Goal: Task Accomplishment & Management: Manage account settings

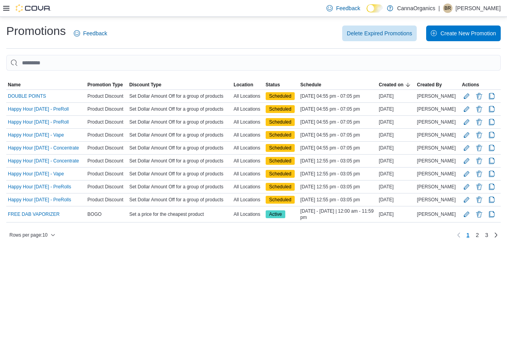
click at [5, 2] on div at bounding box center [27, 8] width 48 height 16
click at [6, 7] on icon at bounding box center [6, 8] width 6 height 6
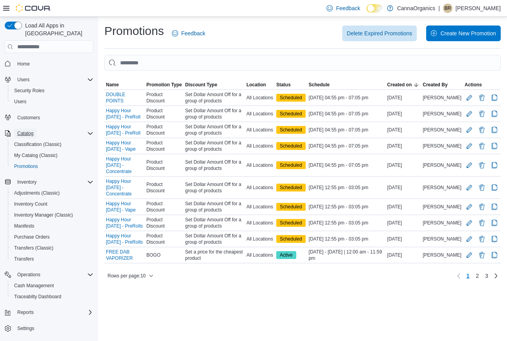
click at [29, 129] on span "Catalog" at bounding box center [25, 133] width 16 height 9
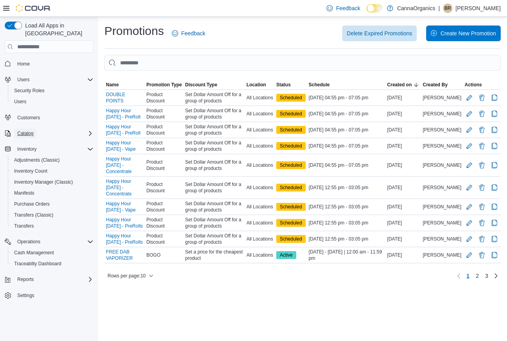
click at [26, 130] on span "Catalog" at bounding box center [25, 133] width 16 height 6
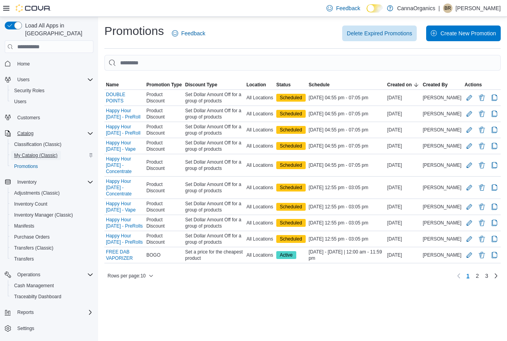
click at [31, 152] on span "My Catalog (Classic)" at bounding box center [36, 155] width 44 height 6
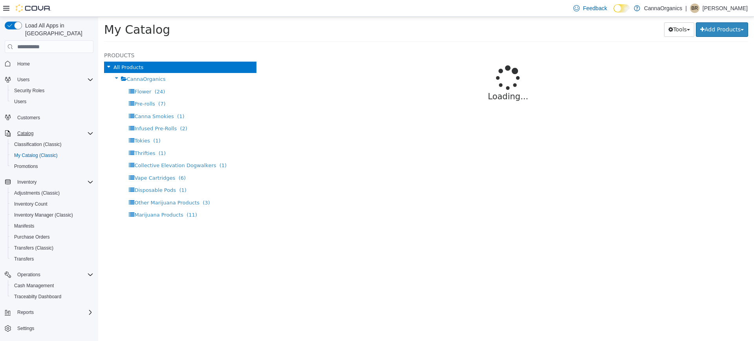
select select "**********"
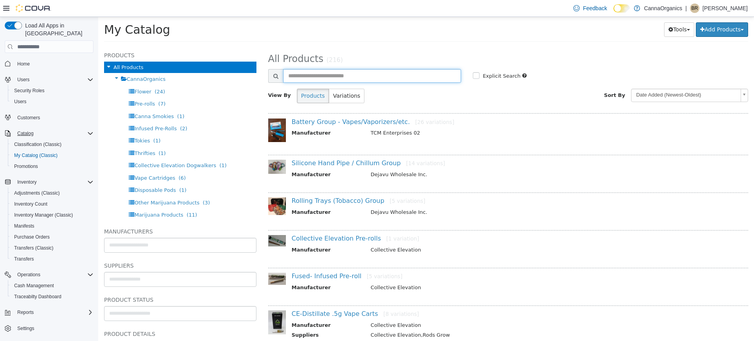
click at [304, 74] on input "text" at bounding box center [372, 76] width 178 height 14
type input "*****"
select select "**********"
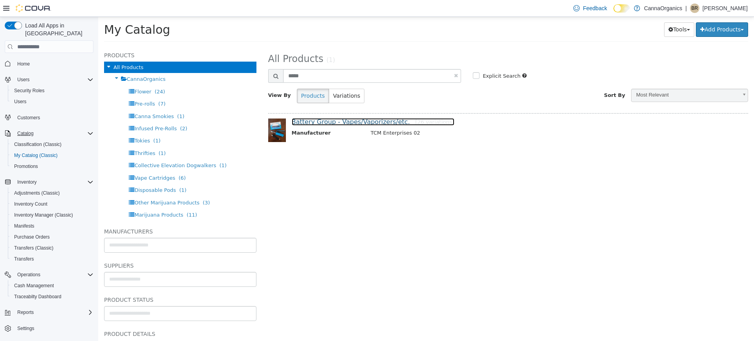
click at [320, 122] on link "Battery Group - Vapes/Vaporizers/etc. [26 variations]" at bounding box center [373, 121] width 163 height 7
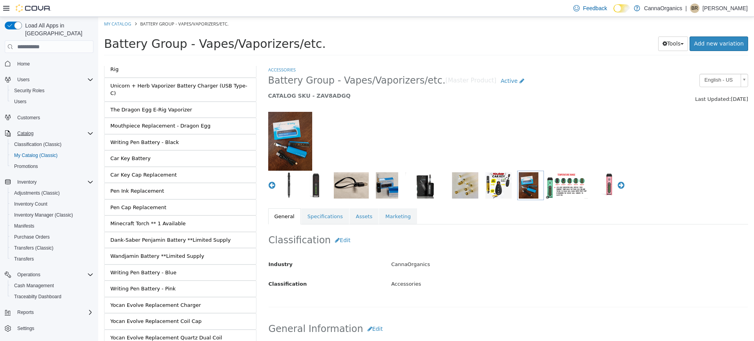
scroll to position [239, 0]
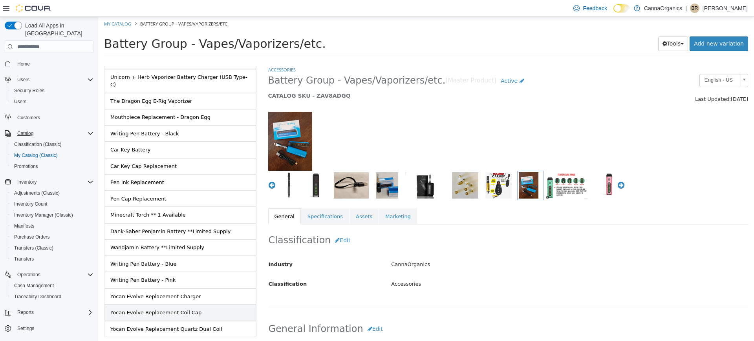
click at [191, 305] on link "Yocan Evolve Replacement Coil Cap" at bounding box center [180, 313] width 152 height 16
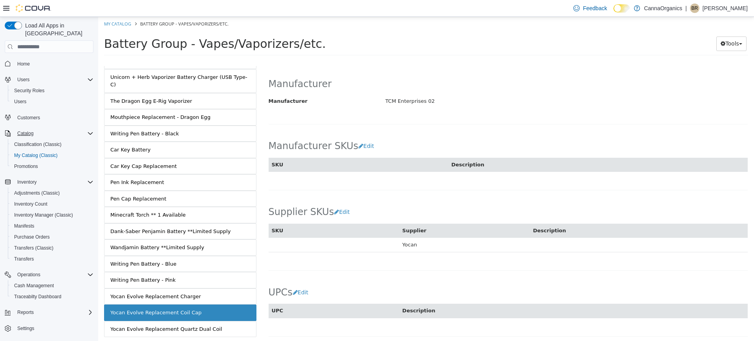
scroll to position [436, 0]
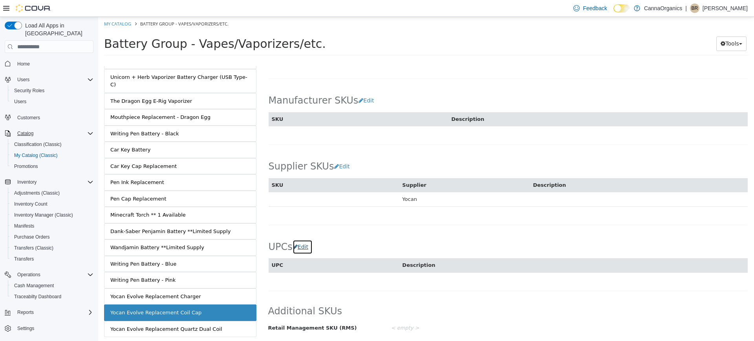
click at [305, 247] on button "Edit" at bounding box center [303, 247] width 20 height 15
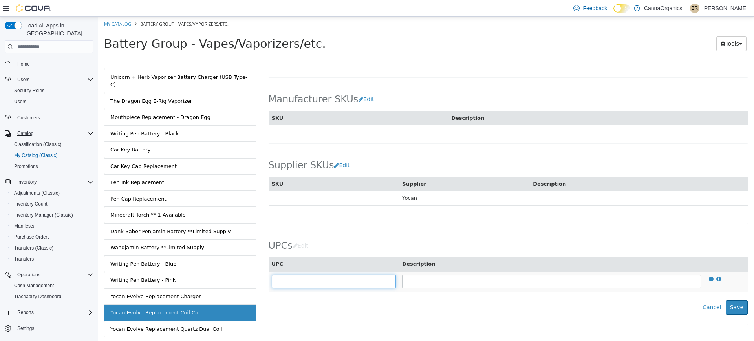
click at [304, 286] on input "text" at bounding box center [334, 282] width 124 height 14
type input "**********"
click at [507, 299] on div "**********" at bounding box center [508, 273] width 479 height 84
click at [507, 300] on div "**********" at bounding box center [508, 273] width 479 height 84
click at [507, 304] on button "Save" at bounding box center [737, 307] width 22 height 15
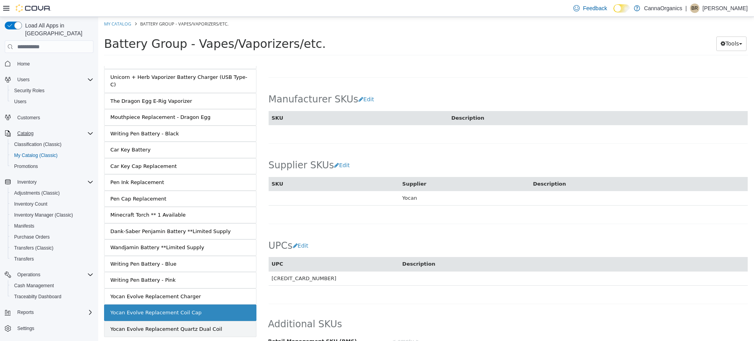
click at [166, 326] on div "Yocan Evolve Replacement Quartz Dual Coil" at bounding box center [166, 330] width 112 height 8
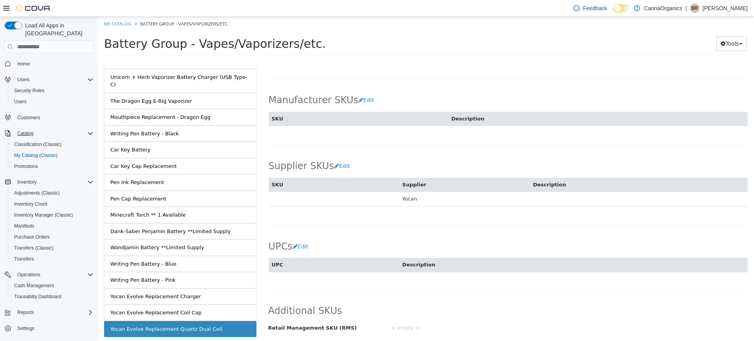
scroll to position [435, 0]
click at [300, 249] on button "Edit" at bounding box center [303, 247] width 20 height 15
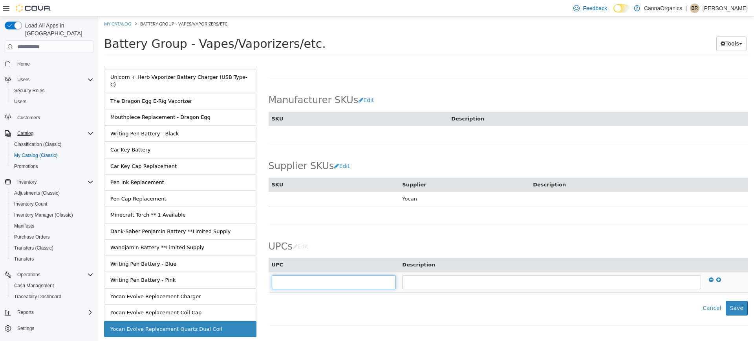
click at [303, 284] on input "text" at bounding box center [334, 283] width 124 height 14
type input "**********"
click at [507, 313] on button "Save" at bounding box center [737, 308] width 22 height 15
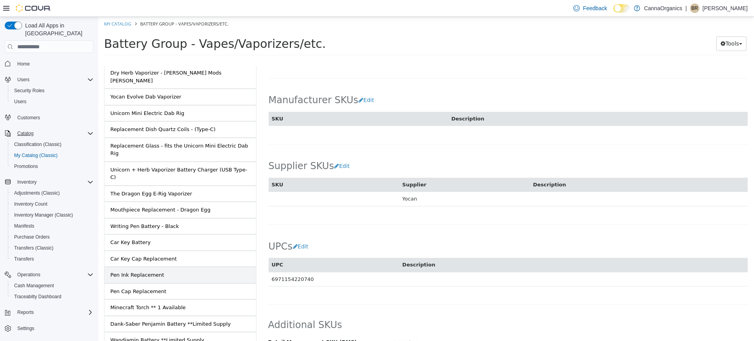
scroll to position [93, 0]
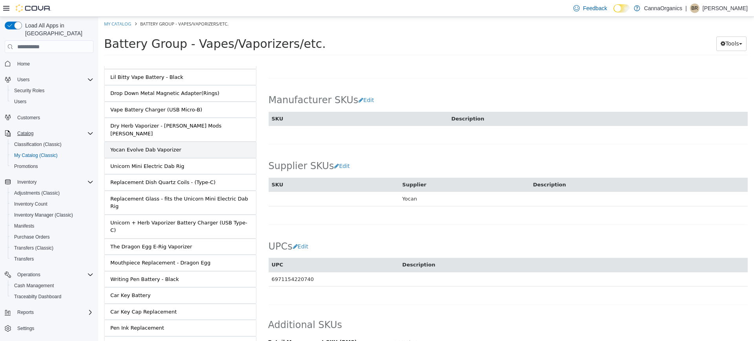
click at [161, 146] on div "Yocan Evolve Dab Vaporizer" at bounding box center [145, 150] width 71 height 8
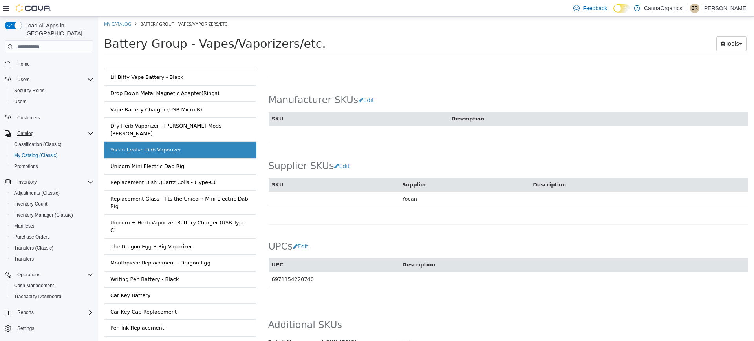
click at [159, 146] on div "Yocan Evolve Dab Vaporizer" at bounding box center [145, 150] width 71 height 8
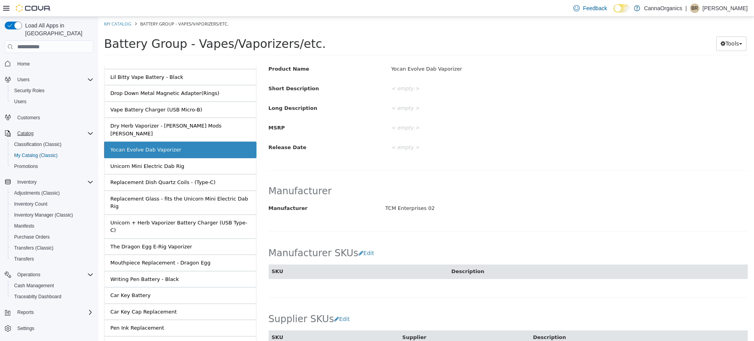
scroll to position [0, 0]
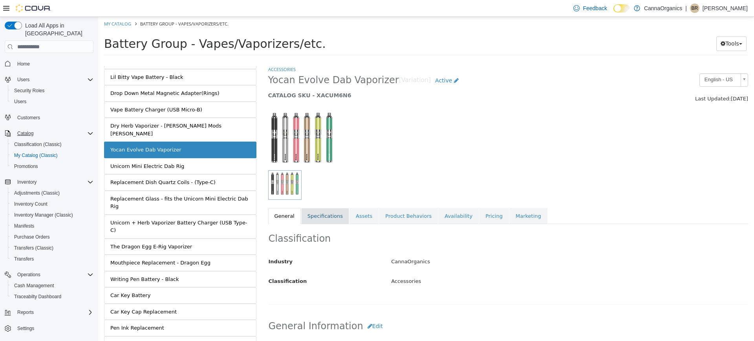
click at [301, 220] on link "Specifications" at bounding box center [325, 216] width 48 height 16
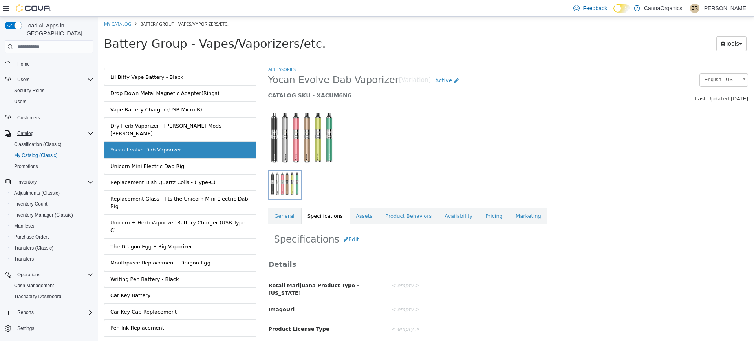
scroll to position [14, 0]
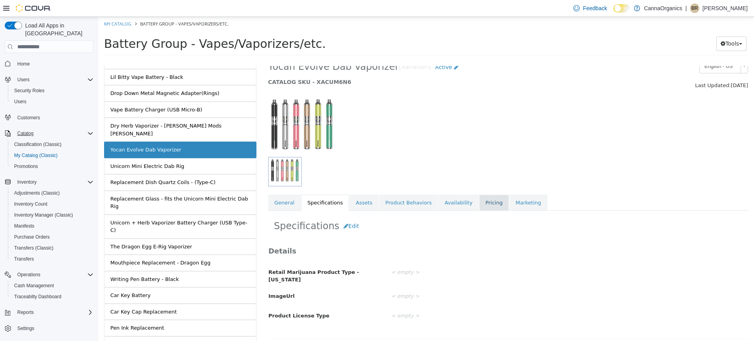
click at [486, 206] on link "Pricing" at bounding box center [494, 203] width 30 height 16
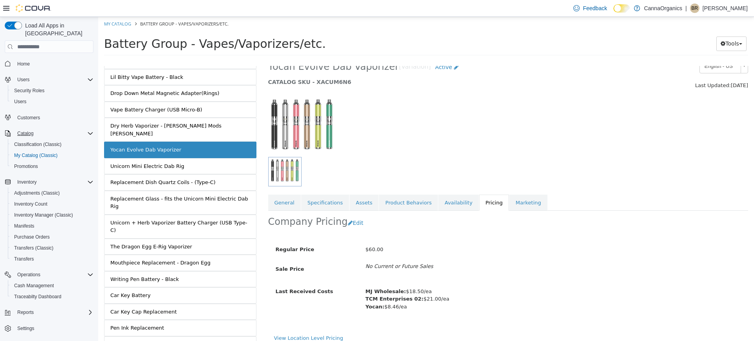
scroll to position [21, 0]
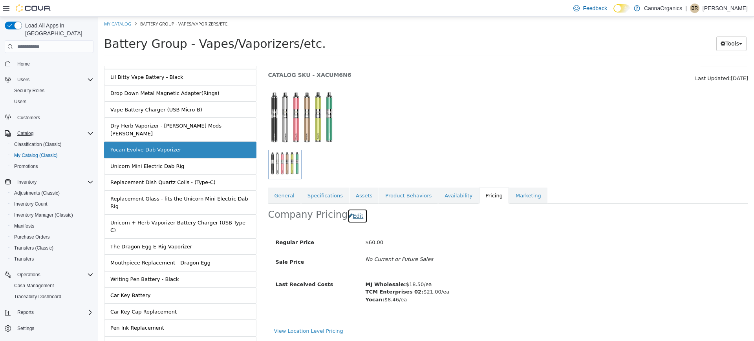
click at [352, 221] on button "Edit" at bounding box center [358, 216] width 20 height 15
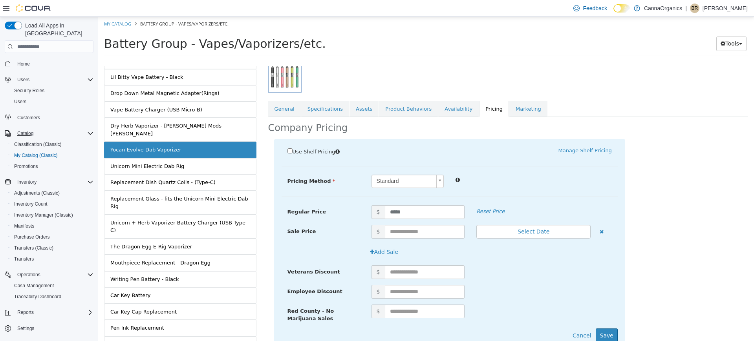
scroll to position [128, 0]
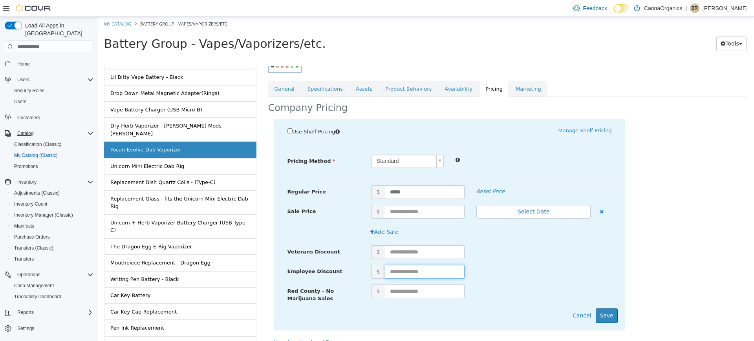
click at [421, 273] on input "text" at bounding box center [425, 272] width 80 height 14
type input "*****"
click at [507, 310] on button "Save" at bounding box center [607, 316] width 22 height 15
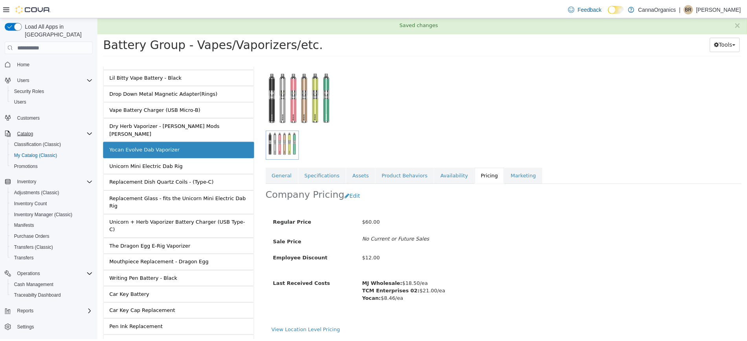
scroll to position [40, 0]
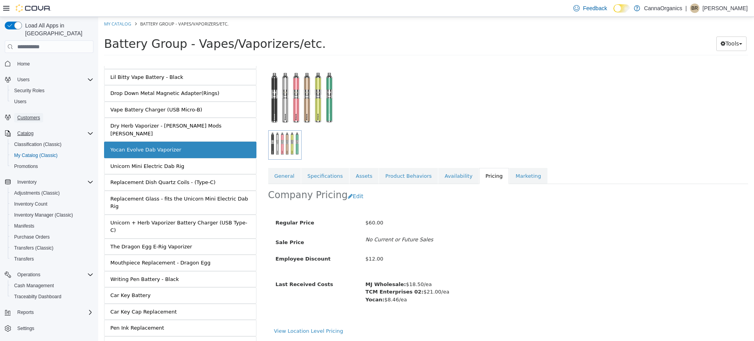
click at [28, 115] on span "Customers" at bounding box center [28, 118] width 23 height 6
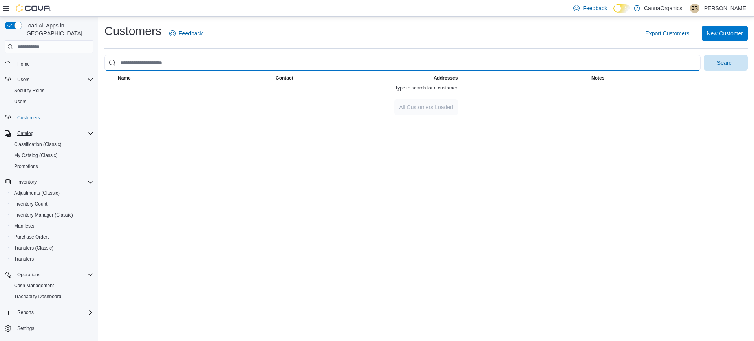
click at [195, 64] on input "search" at bounding box center [402, 63] width 596 height 16
type input "**********"
click at [507, 55] on button "Search" at bounding box center [726, 63] width 44 height 16
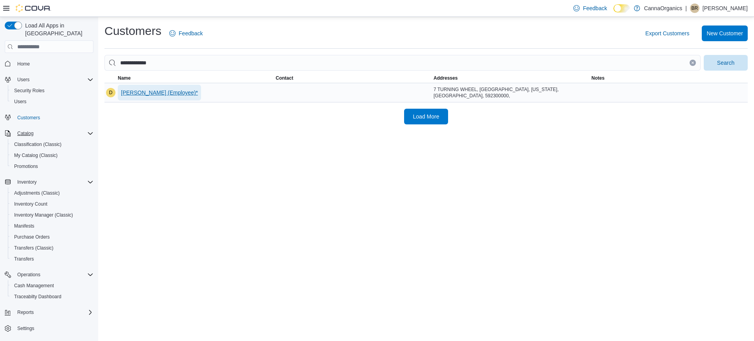
click at [176, 91] on span "[PERSON_NAME] (Employee)*" at bounding box center [159, 93] width 77 height 8
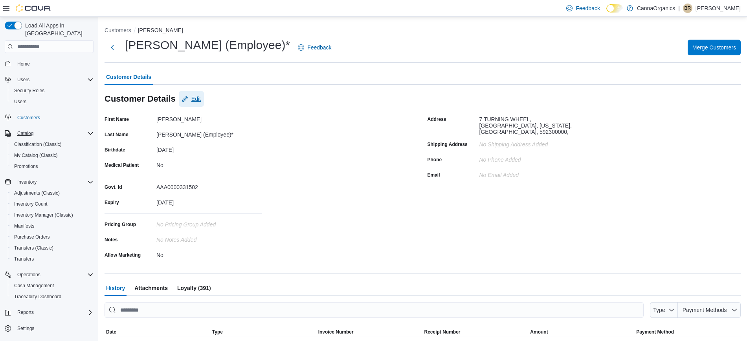
click at [197, 105] on span "Edit" at bounding box center [191, 99] width 19 height 16
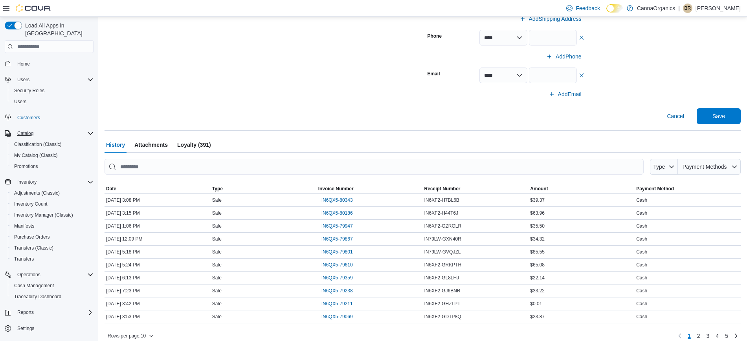
scroll to position [323, 0]
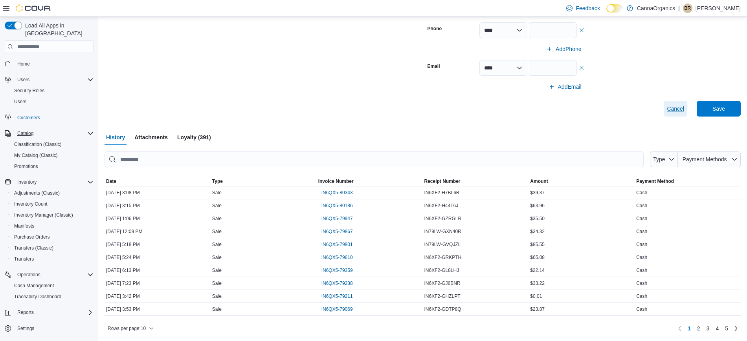
click at [507, 110] on span "Cancel" at bounding box center [674, 109] width 17 height 8
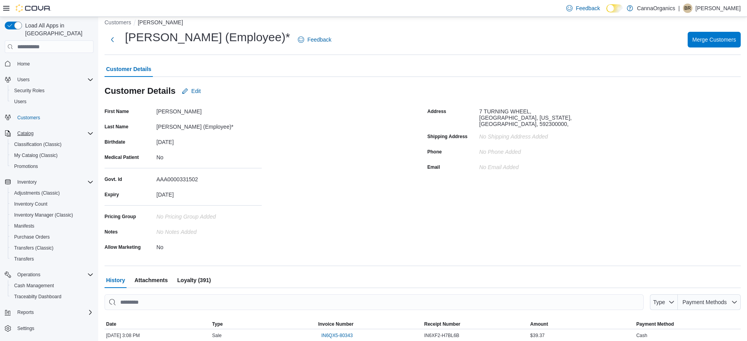
scroll to position [0, 0]
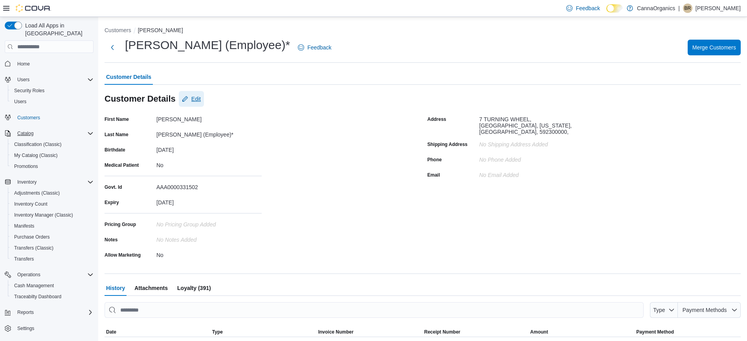
click at [197, 103] on span "Edit" at bounding box center [191, 99] width 19 height 16
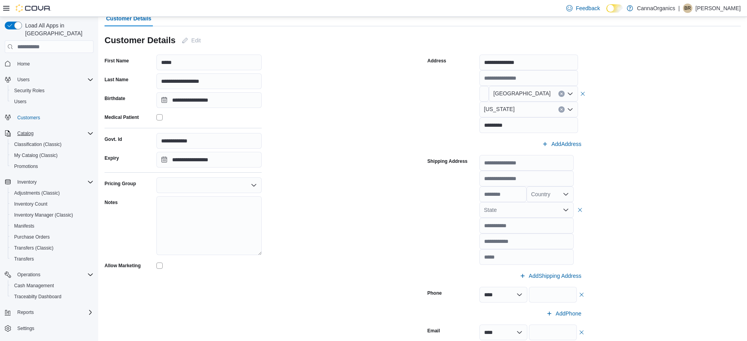
scroll to position [64, 0]
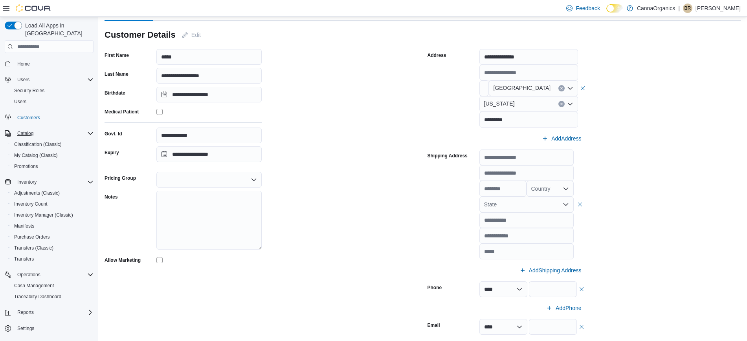
click at [232, 180] on div at bounding box center [208, 180] width 105 height 16
click at [199, 192] on span "Employee Discount" at bounding box center [213, 193] width 86 height 8
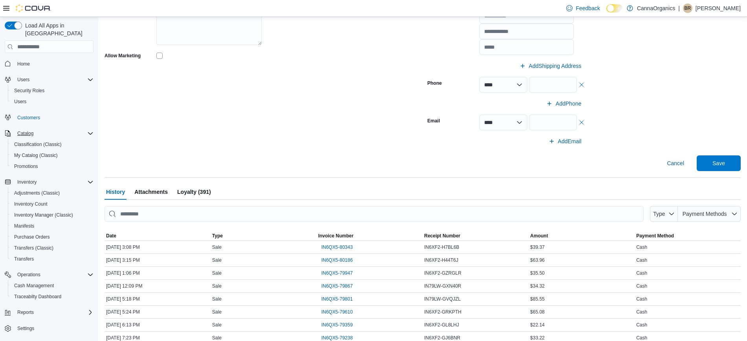
scroll to position [278, 0]
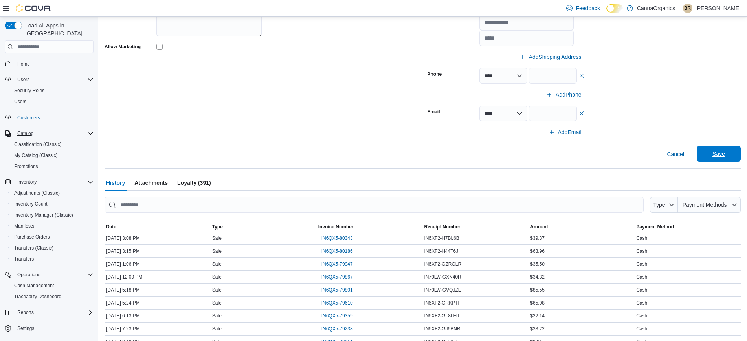
click at [507, 151] on span "Save" at bounding box center [718, 154] width 35 height 16
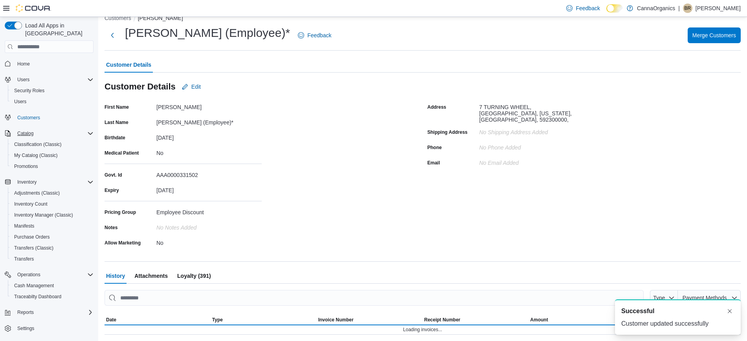
scroll to position [0, 0]
